Goal: Task Accomplishment & Management: Complete application form

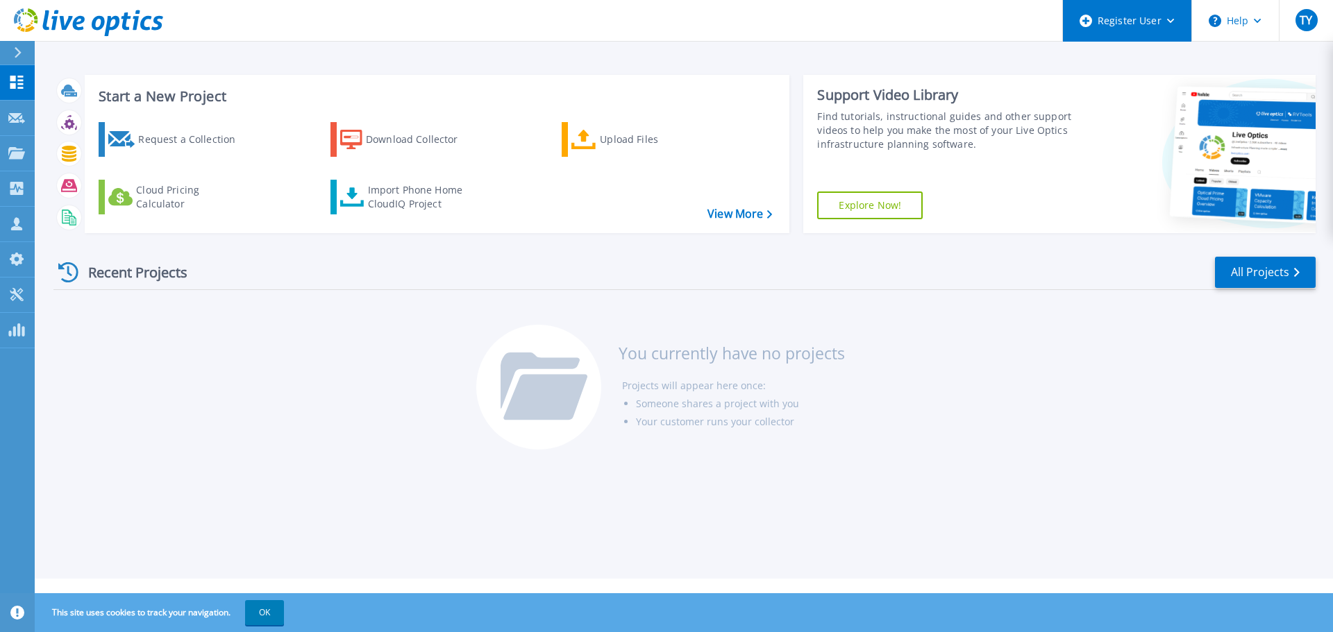
click at [1170, 22] on icon at bounding box center [1171, 21] width 8 height 5
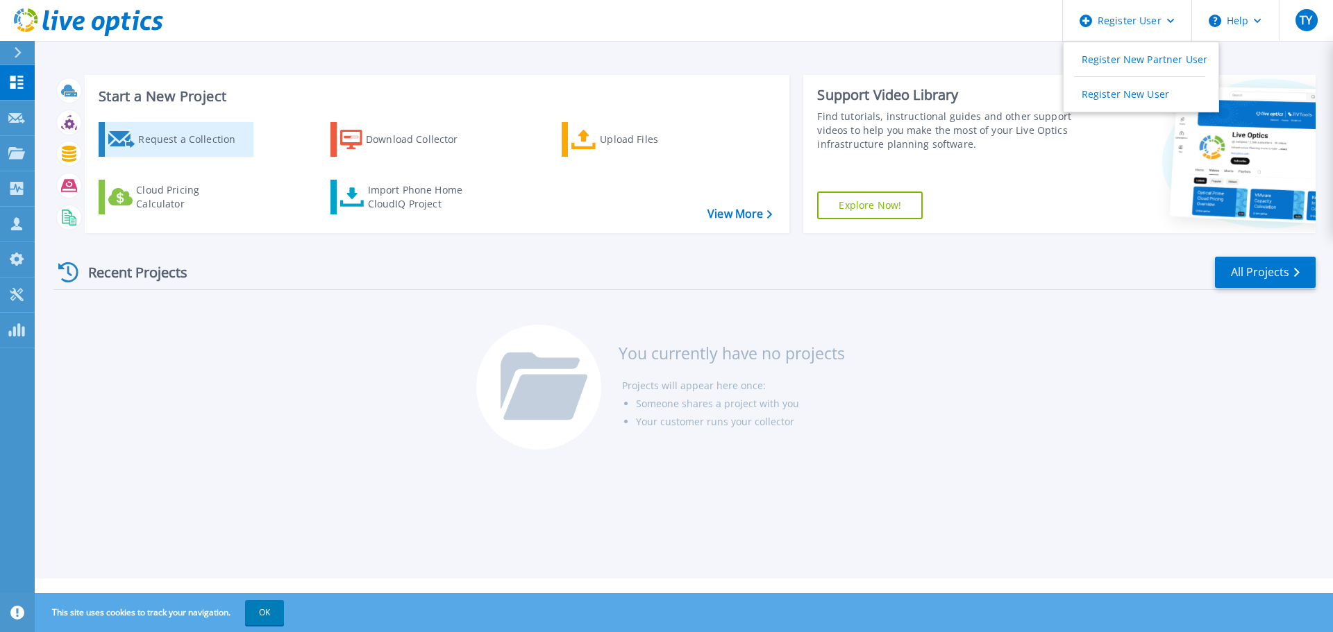
click at [187, 137] on div "Request a Collection" at bounding box center [193, 140] width 111 height 28
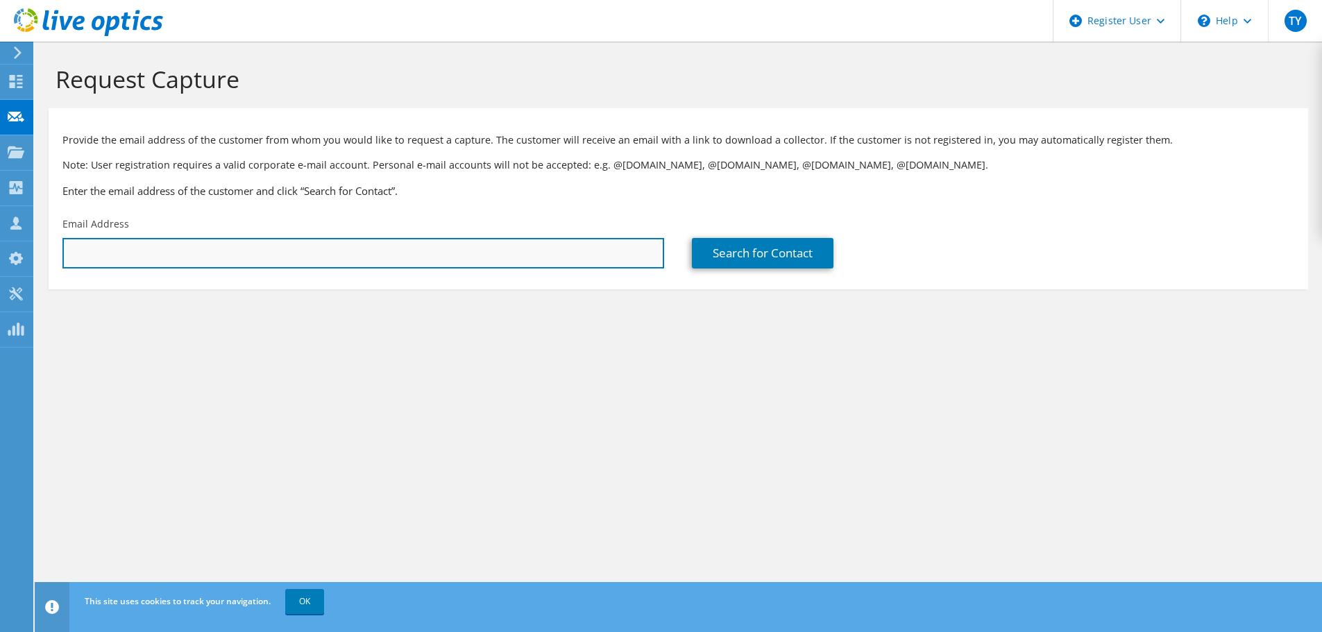
drag, startPoint x: 232, startPoint y: 253, endPoint x: 251, endPoint y: 253, distance: 18.7
click at [232, 253] on input "text" at bounding box center [363, 253] width 602 height 31
paste input "CEM_TechArch@singaporeair.com.sg"
type input "CEM_TechArch@singaporeair.com.sg"
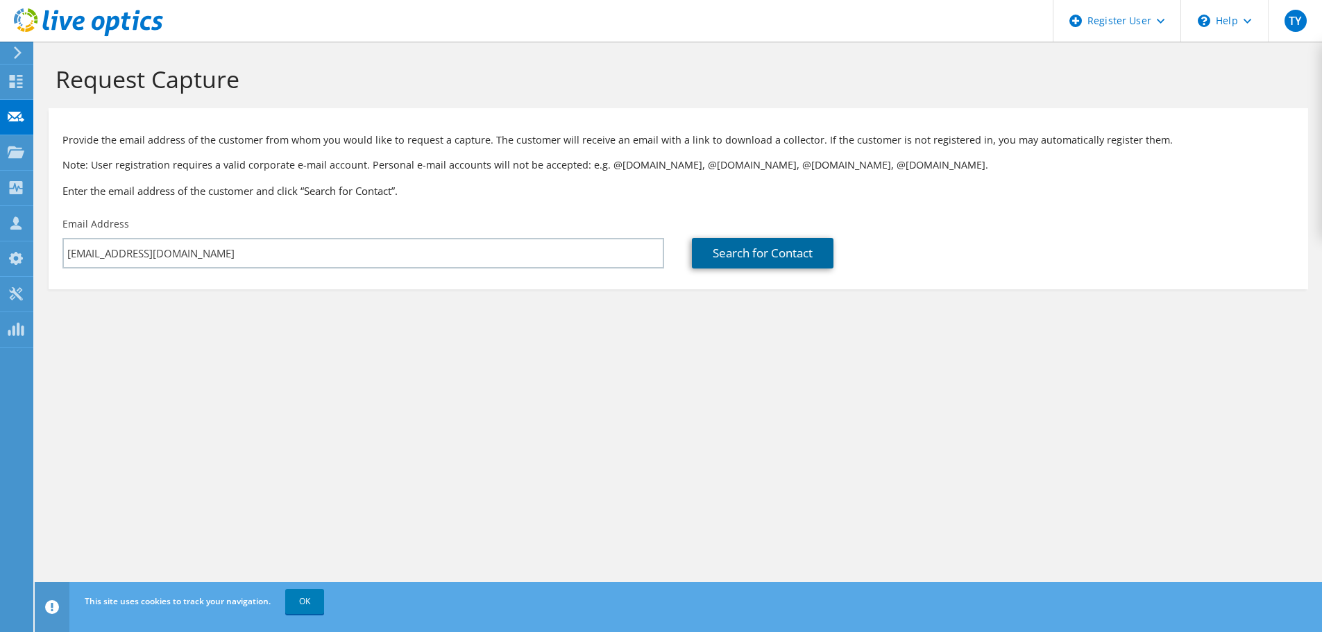
click at [779, 255] on link "Search for Contact" at bounding box center [763, 253] width 142 height 31
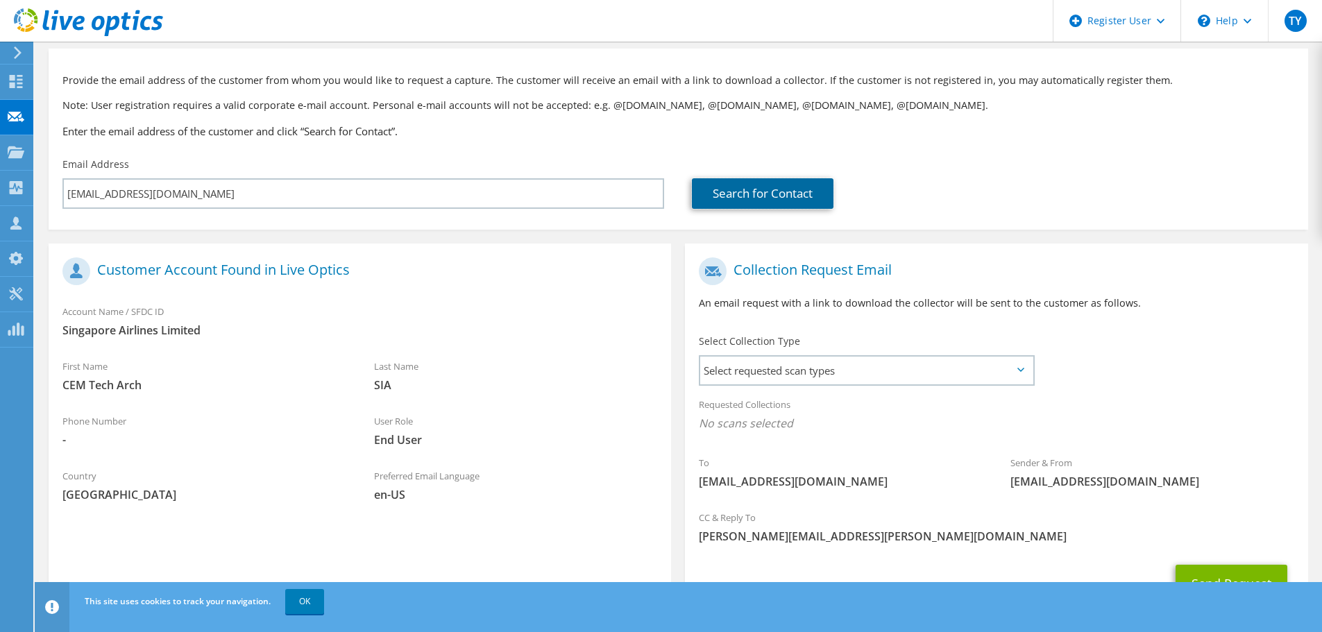
scroll to position [127, 0]
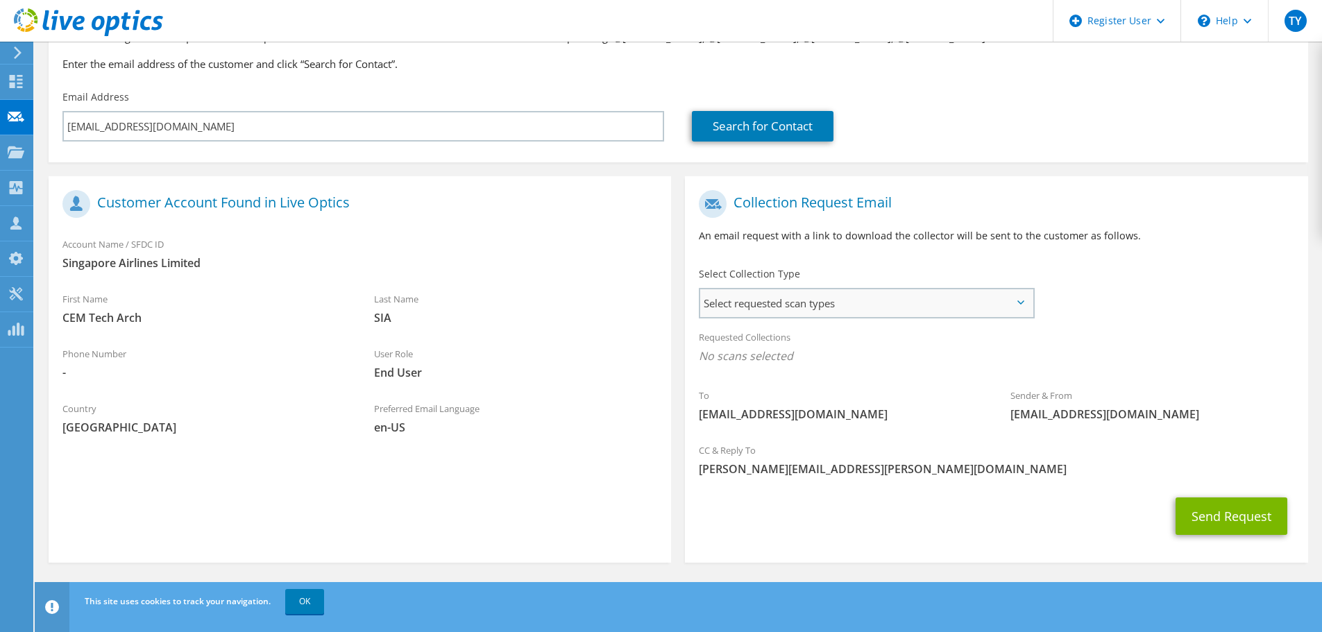
click at [911, 309] on span "Select requested scan types" at bounding box center [866, 303] width 332 height 28
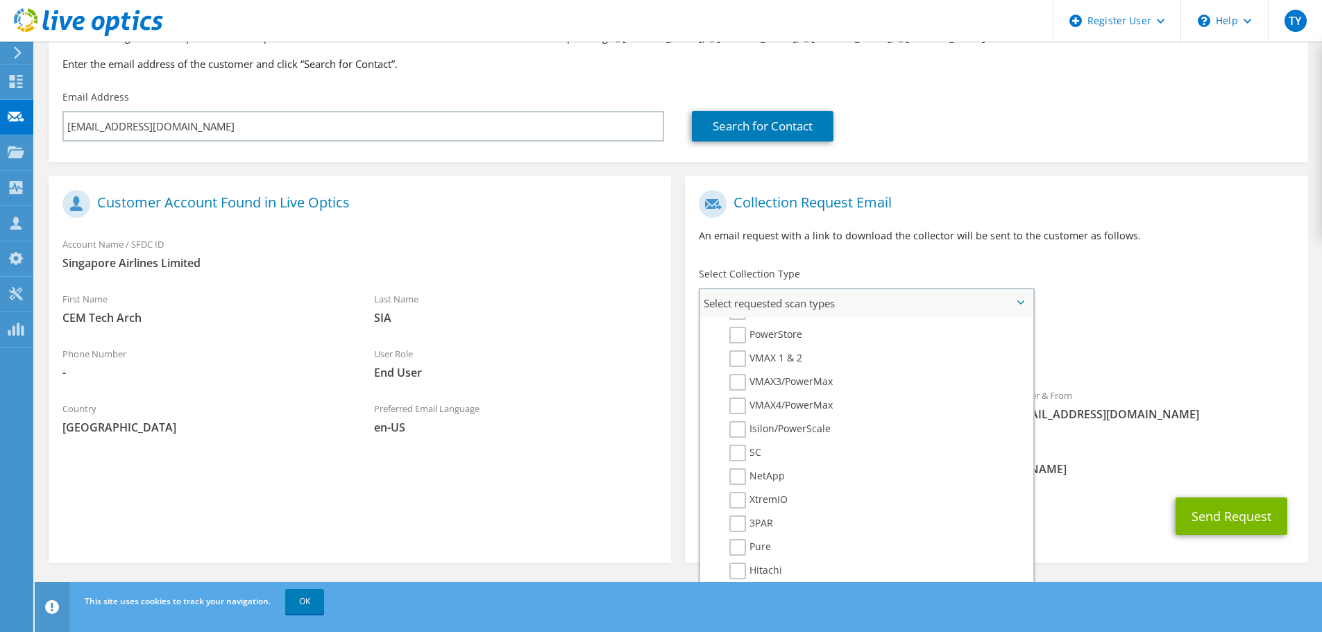
scroll to position [0, 0]
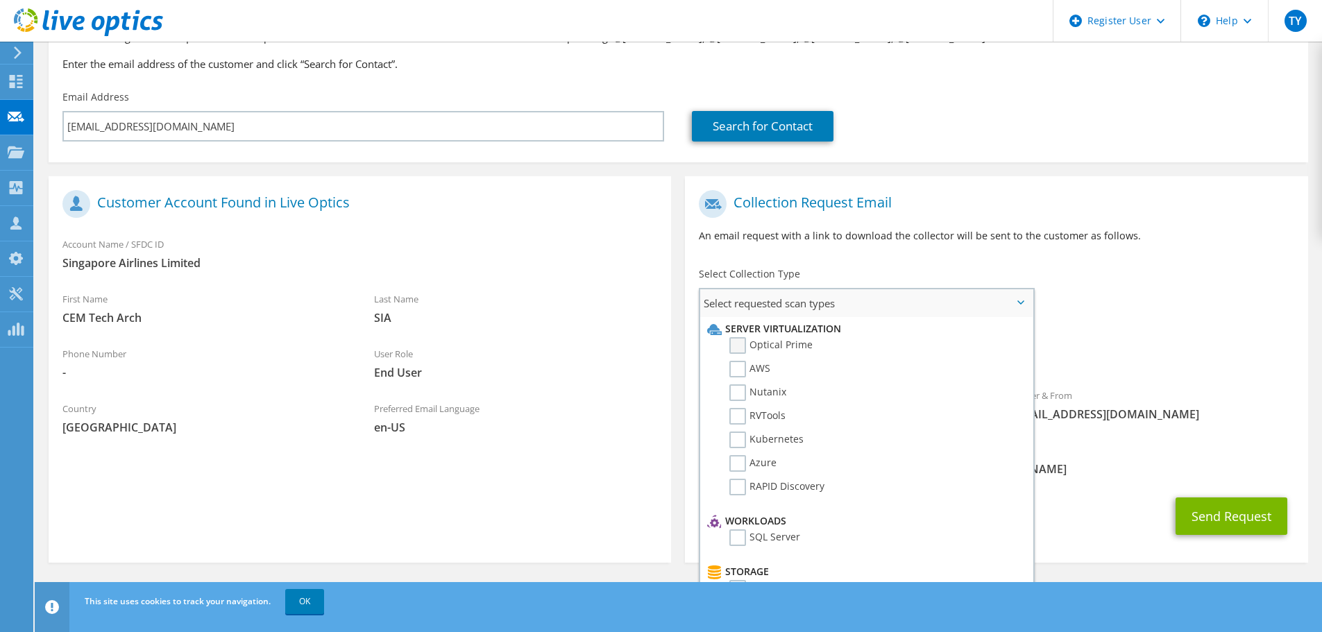
click at [738, 348] on label "Optical Prime" at bounding box center [770, 345] width 83 height 17
click at [0, 0] on input "Optical Prime" at bounding box center [0, 0] width 0 height 0
click at [736, 366] on label "AWS" at bounding box center [749, 369] width 41 height 17
click at [0, 0] on input "AWS" at bounding box center [0, 0] width 0 height 0
click at [739, 392] on label "Nutanix" at bounding box center [757, 392] width 57 height 17
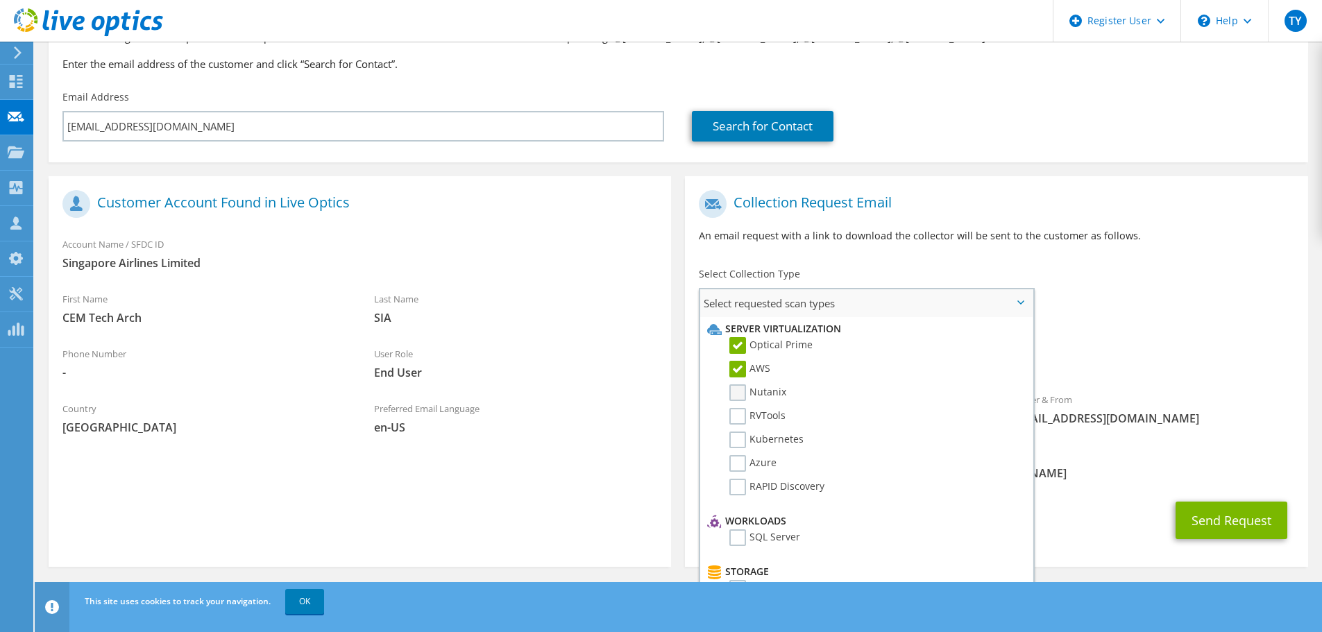
click at [0, 0] on input "Nutanix" at bounding box center [0, 0] width 0 height 0
click at [739, 428] on li "RVTools" at bounding box center [865, 420] width 322 height 24
click at [741, 423] on label "RVTools" at bounding box center [757, 416] width 56 height 17
click at [0, 0] on input "RVTools" at bounding box center [0, 0] width 0 height 0
click at [743, 440] on label "Kubernetes" at bounding box center [766, 440] width 74 height 17
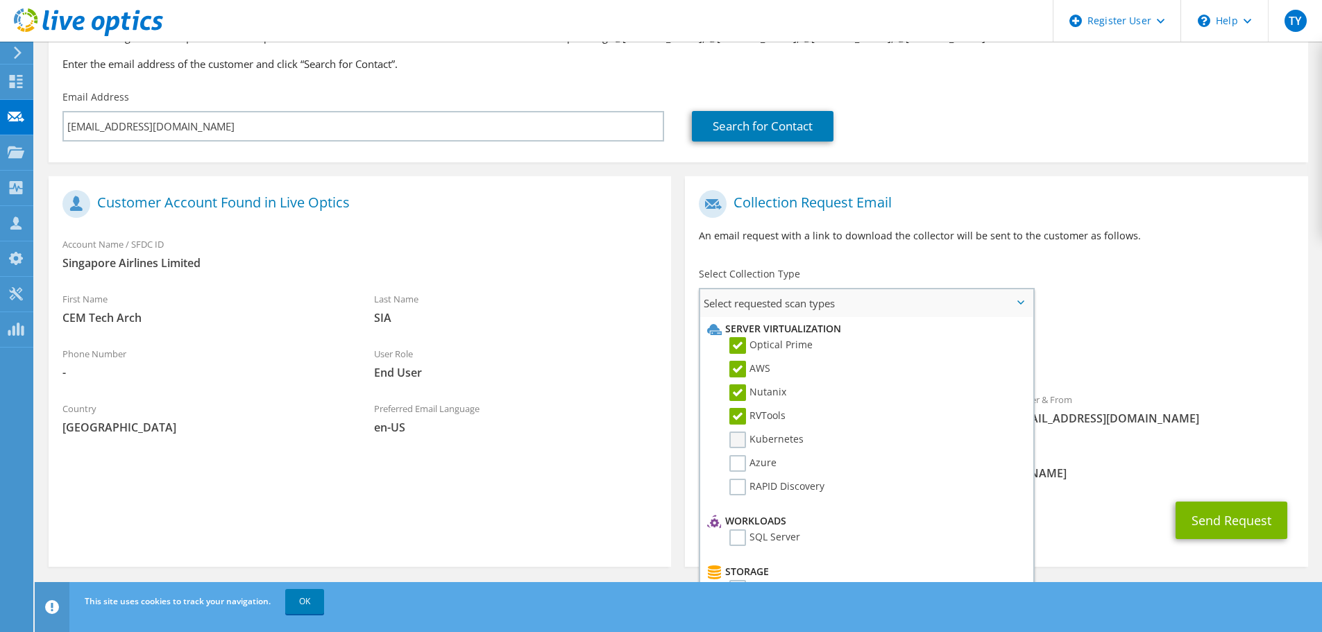
click at [0, 0] on input "Kubernetes" at bounding box center [0, 0] width 0 height 0
click at [743, 473] on li "Azure" at bounding box center [865, 467] width 322 height 24
click at [736, 496] on li "RAPID Discovery" at bounding box center [865, 491] width 322 height 24
click at [734, 473] on li "Azure" at bounding box center [865, 467] width 322 height 24
click at [736, 464] on label "Azure" at bounding box center [752, 463] width 47 height 17
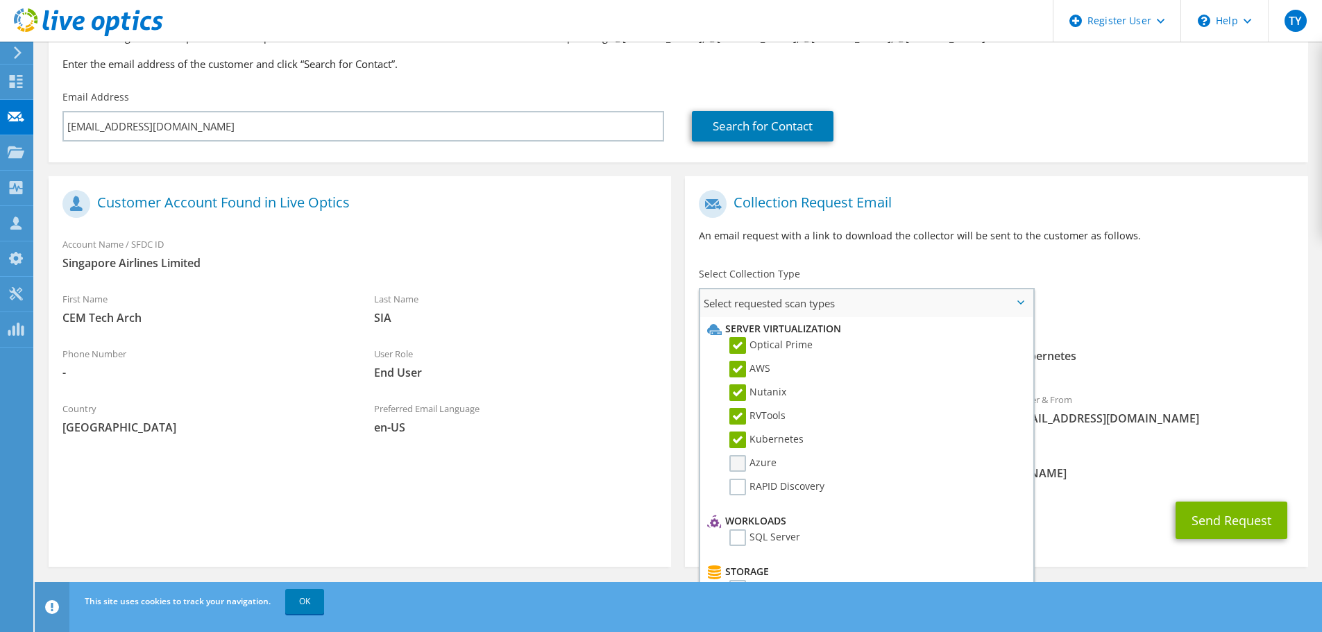
click at [0, 0] on input "Azure" at bounding box center [0, 0] width 0 height 0
click at [740, 490] on label "RAPID Discovery" at bounding box center [776, 487] width 95 height 17
click at [0, 0] on input "RAPID Discovery" at bounding box center [0, 0] width 0 height 0
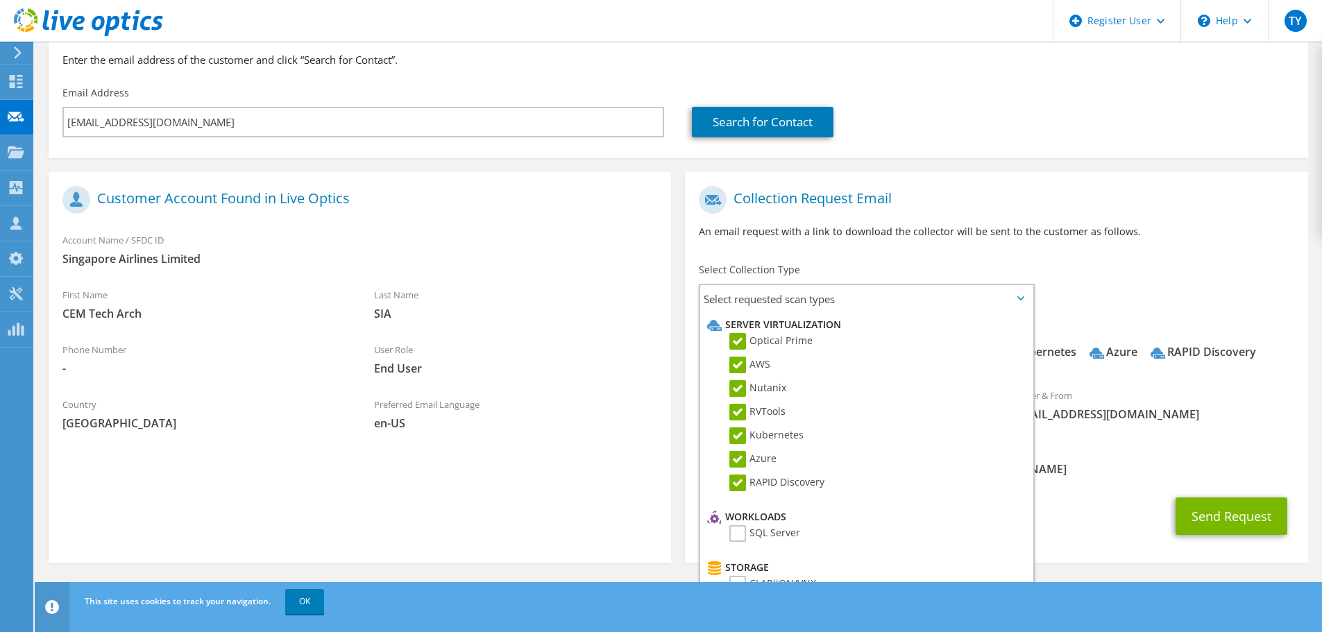
drag, startPoint x: 1104, startPoint y: 502, endPoint x: 1230, endPoint y: 535, distance: 130.6
click at [1104, 502] on div "Send Request" at bounding box center [996, 516] width 623 height 51
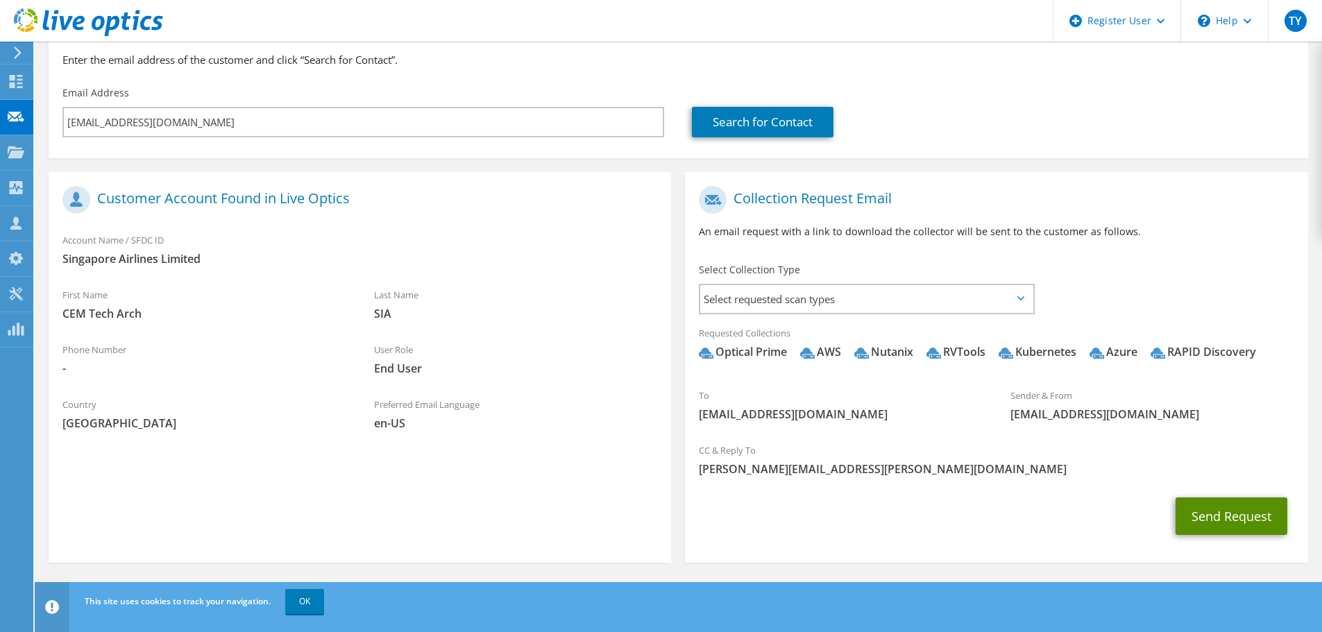
click at [1228, 516] on button "Send Request" at bounding box center [1232, 516] width 112 height 37
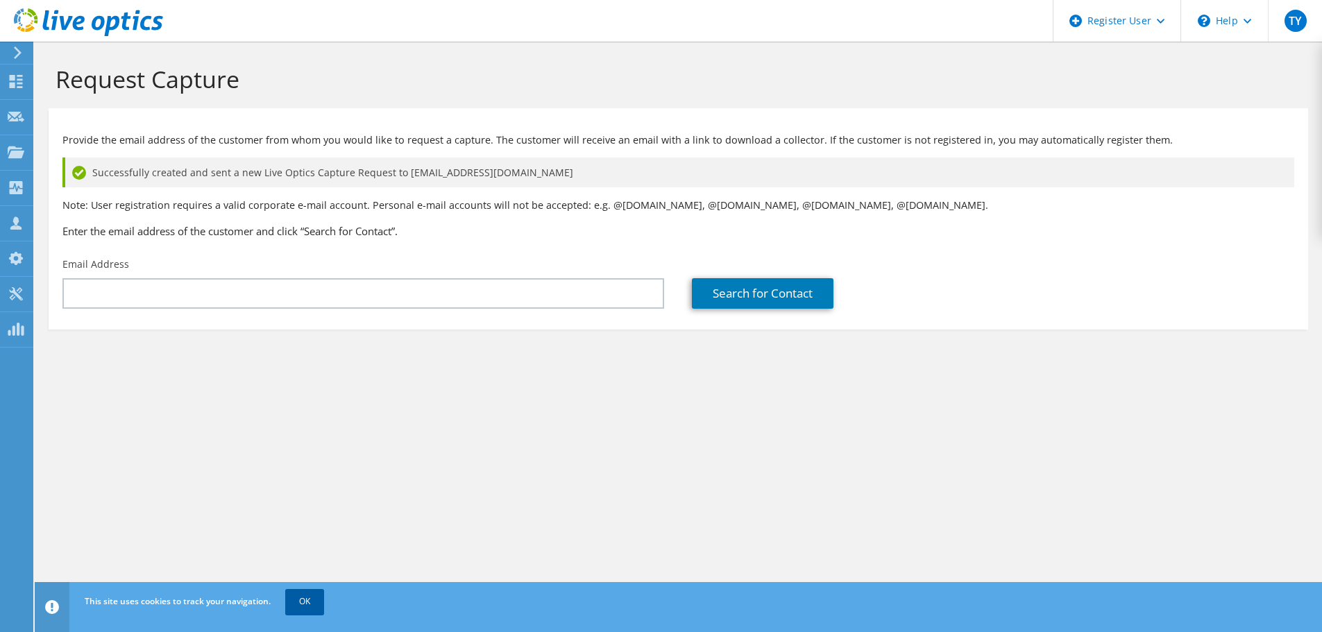
click at [310, 611] on link "OK" at bounding box center [304, 601] width 39 height 25
